Goal: Task Accomplishment & Management: Manage account settings

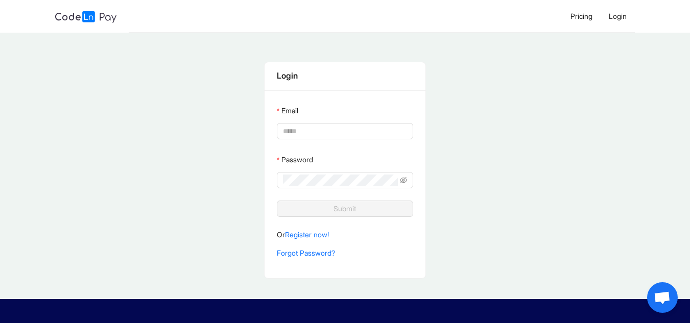
type input "**********"
click at [328, 211] on button "Submit" at bounding box center [345, 209] width 136 height 16
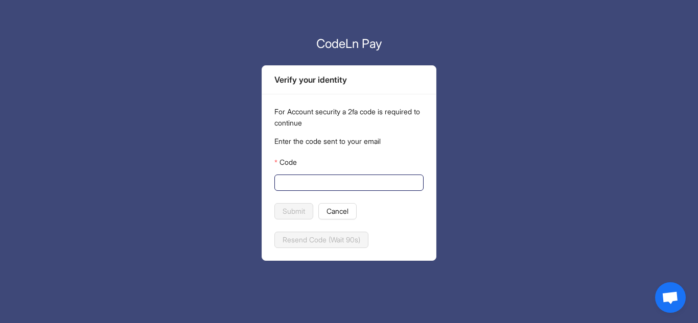
click at [316, 183] on input "Code" at bounding box center [348, 182] width 135 height 11
drag, startPoint x: 293, startPoint y: 177, endPoint x: 279, endPoint y: 182, distance: 14.7
click at [279, 182] on span at bounding box center [348, 183] width 149 height 16
click at [281, 182] on input "Code" at bounding box center [348, 182] width 135 height 11
click at [311, 183] on input "Code" at bounding box center [348, 182] width 135 height 11
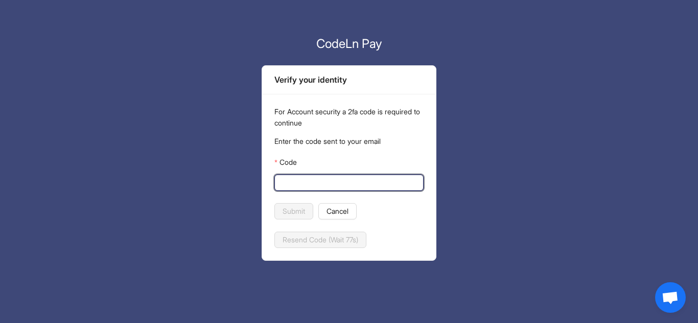
paste input "******"
type input "******"
click at [300, 209] on span "Submit" at bounding box center [294, 211] width 22 height 11
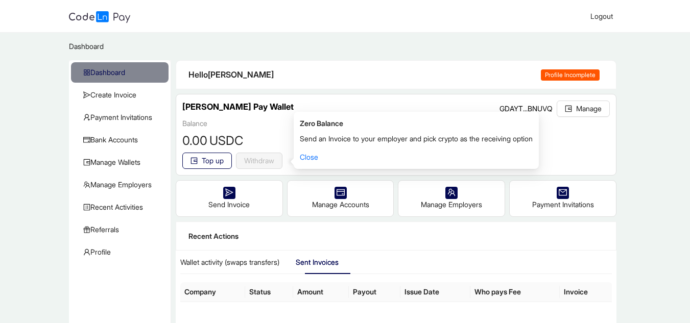
click at [313, 139] on p "Send an Invoice to your employer and pick crypto as the receiving option" at bounding box center [416, 138] width 233 height 11
click at [579, 134] on div "Balance 0 .00 USDC Top up Withdraw reset" at bounding box center [396, 144] width 428 height 52
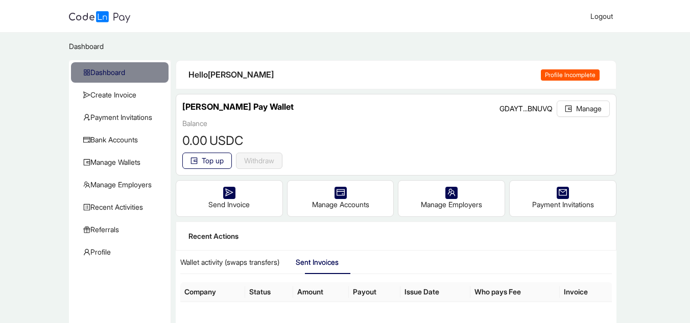
click at [574, 72] on span "Profile Incomplete" at bounding box center [570, 74] width 59 height 11
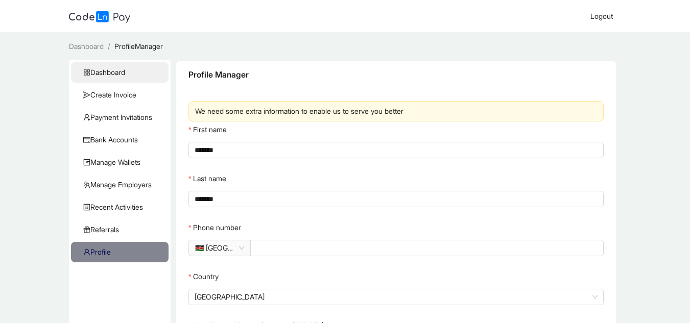
click at [160, 75] on span "Dashboard" at bounding box center [121, 72] width 77 height 20
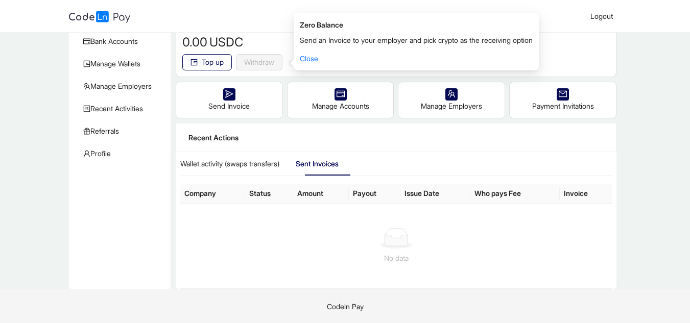
scroll to position [100, 0]
click at [207, 163] on div "Wallet activity (swaps transfers)" at bounding box center [229, 162] width 99 height 11
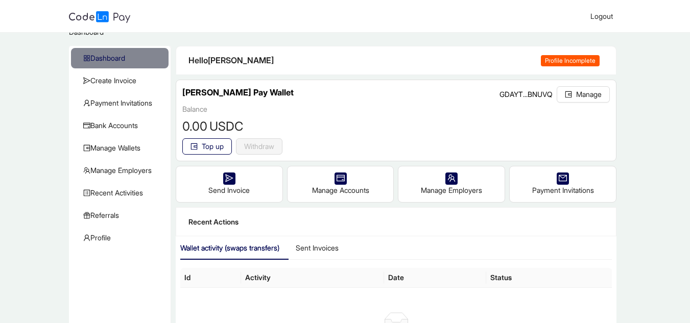
scroll to position [0, 0]
